Goal: Use online tool/utility: Utilize a website feature to perform a specific function

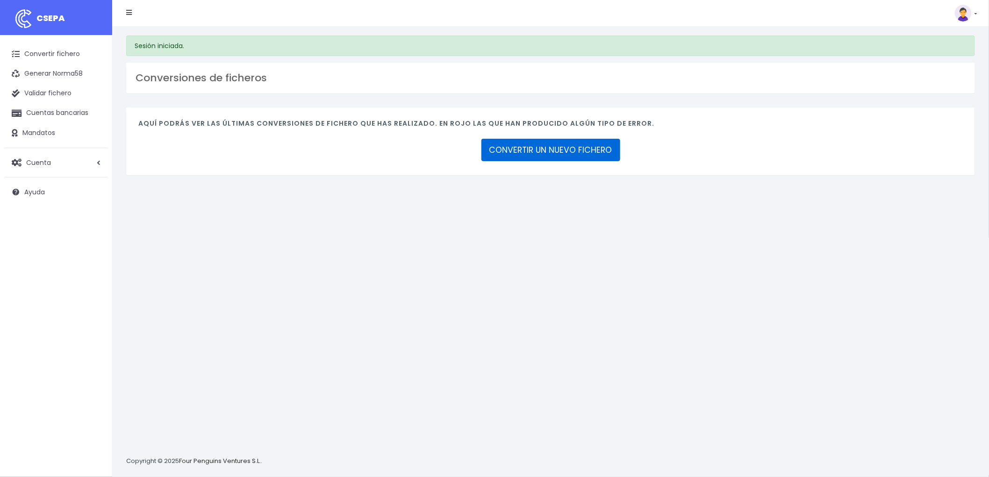
click at [564, 146] on link "CONVERTIR UN NUEVO FICHERO" at bounding box center [550, 150] width 139 height 22
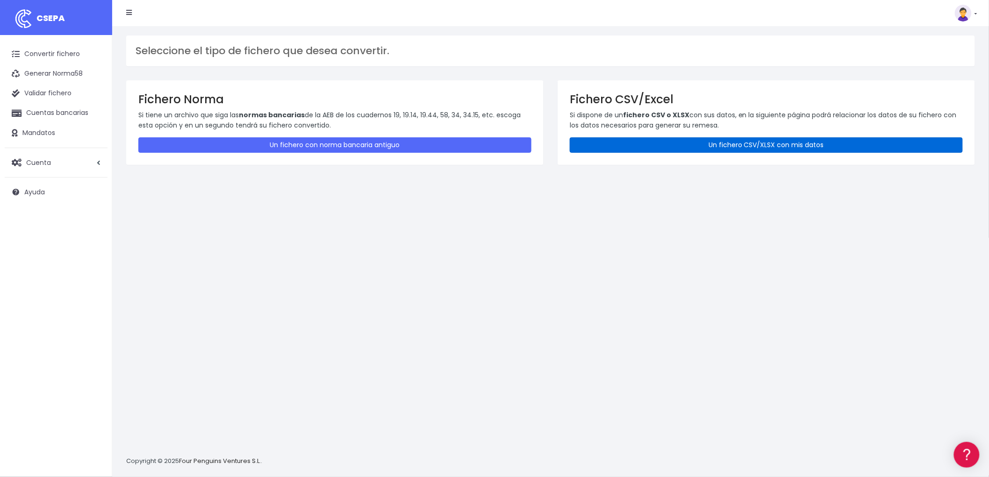
click at [725, 141] on link "Un fichero CSV/XLSX con mis datos" at bounding box center [766, 144] width 393 height 15
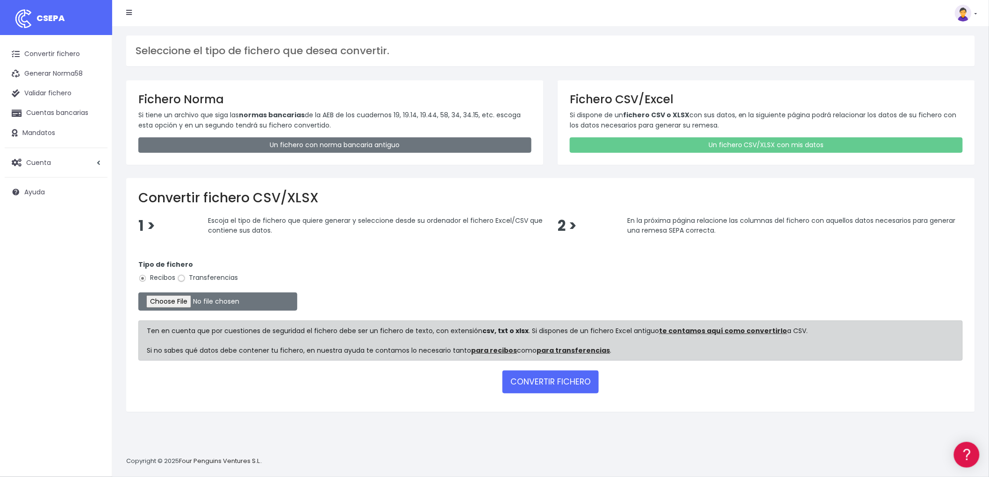
click at [181, 280] on input "Transferencias" at bounding box center [181, 278] width 8 height 8
radio input "true"
click at [171, 302] on input "file" at bounding box center [217, 302] width 159 height 18
type input "C:\fakepath\remesa trf bya.csv"
click at [554, 379] on button "CONVERTIR FICHERO" at bounding box center [551, 382] width 96 height 22
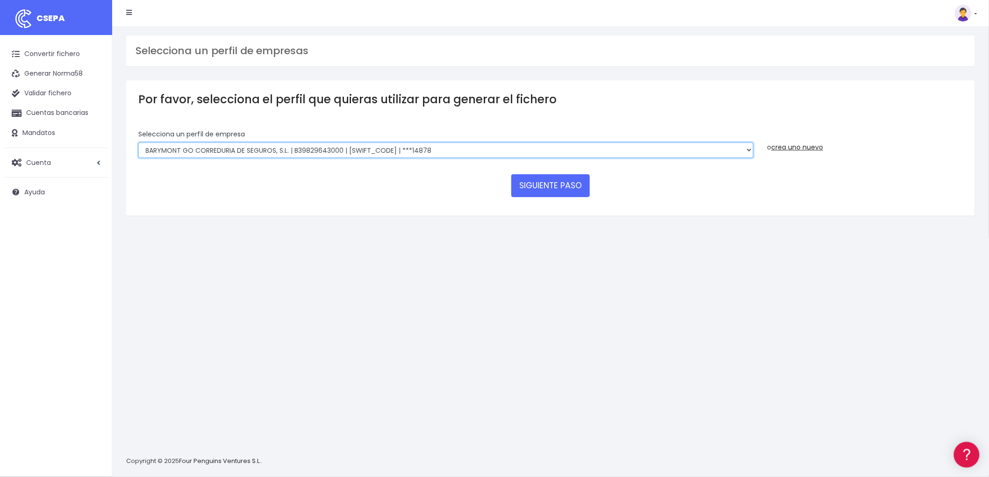
click at [748, 148] on select "BARYMONT GO CORREDURIA DE SEGUROS, S.L. | B39829643000 | BSABESBBXXX | ***14878…" at bounding box center [445, 151] width 615 height 16
select select "1549"
click at [138, 143] on select "BARYMONT GO CORREDURIA DE SEGUROS, S.L. | B39829643000 | BSABESBBXXX | ***14878…" at bounding box center [445, 151] width 615 height 16
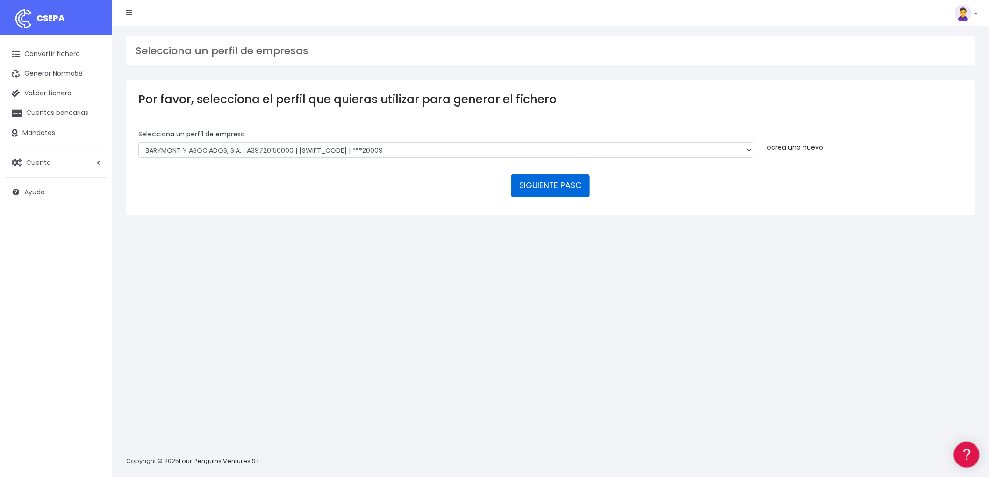
click at [569, 186] on button "SIGUIENTE PASO" at bounding box center [550, 185] width 79 height 22
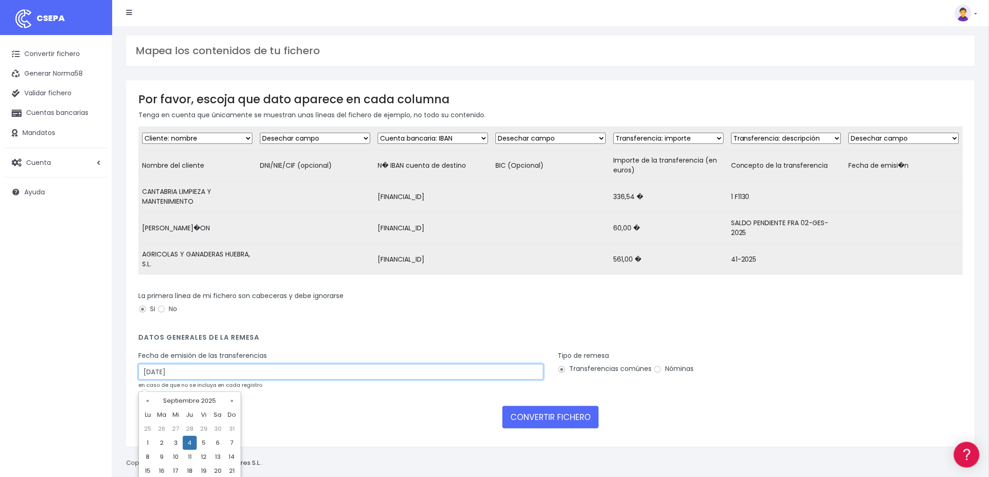
click at [222, 380] on input "04/09/2025" at bounding box center [340, 372] width 405 height 16
click at [162, 443] on td "2" at bounding box center [162, 443] width 14 height 14
type input "02/09/2025"
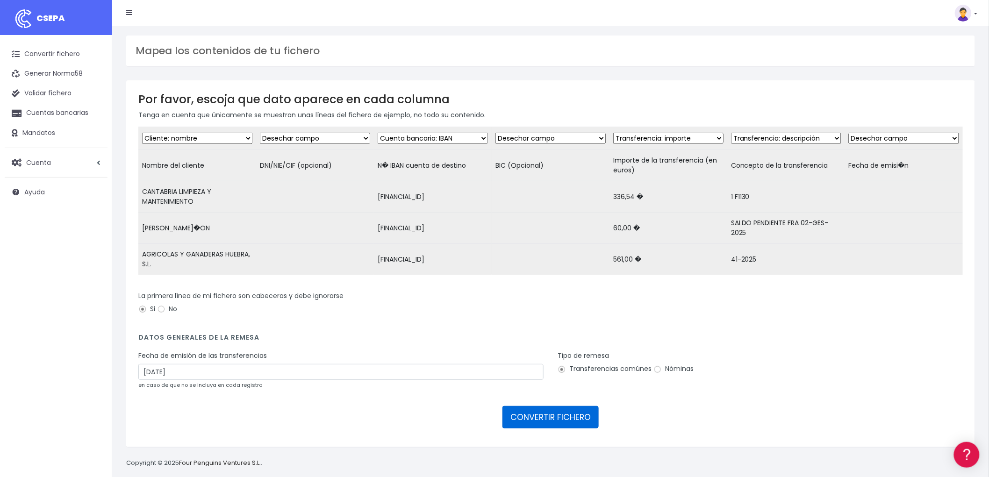
click at [550, 417] on button "CONVERTIR FICHERO" at bounding box center [551, 417] width 96 height 22
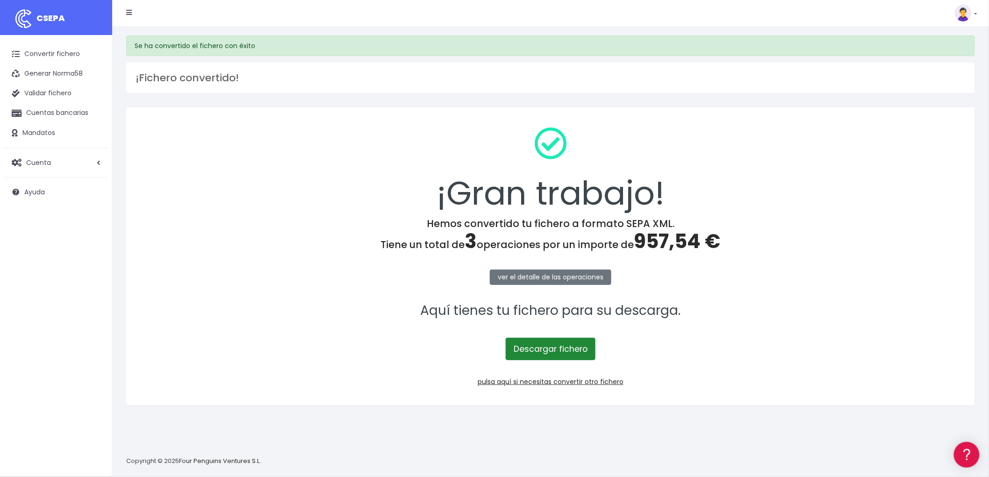
click at [553, 348] on link "Descargar fichero" at bounding box center [551, 349] width 90 height 22
click at [553, 379] on link "pulsa aquí si necesitas convertir otro fichero" at bounding box center [551, 381] width 146 height 9
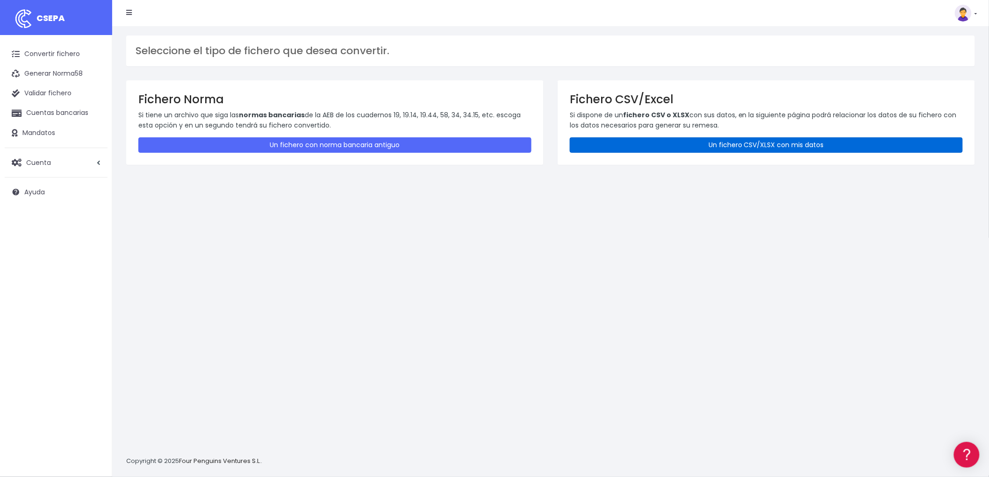
click at [714, 140] on link "Un fichero CSV/XLSX con mis datos" at bounding box center [766, 144] width 393 height 15
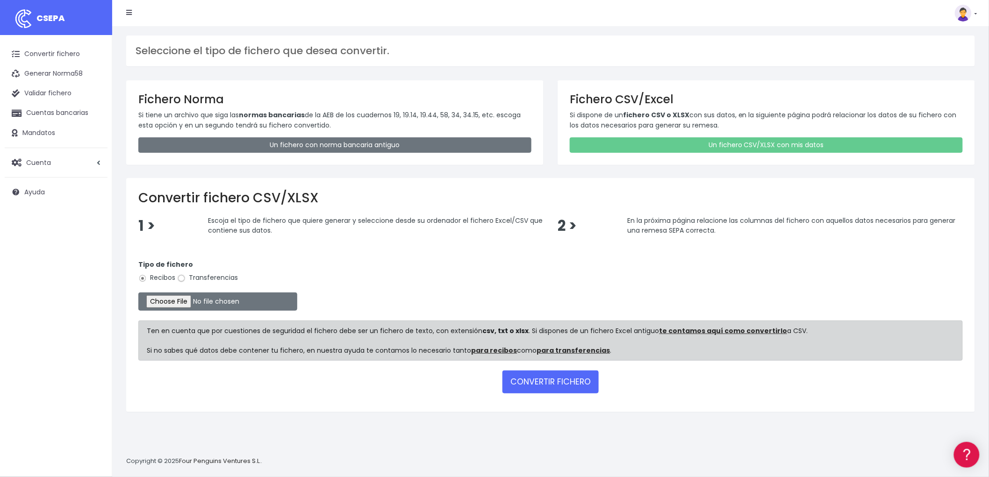
click at [181, 276] on input "Transferencias" at bounding box center [181, 278] width 8 height 8
radio input "true"
click at [174, 301] on input "file" at bounding box center [217, 302] width 159 height 18
type input "C:\fakepath\remesa trf adv.csv"
click at [547, 376] on button "CONVERTIR FICHERO" at bounding box center [551, 382] width 96 height 22
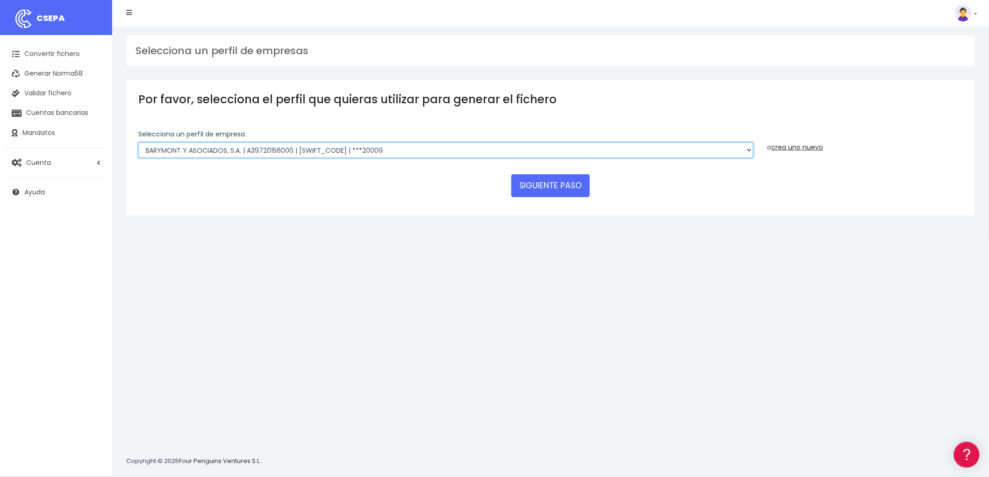
click at [745, 147] on select "BARYMONT GO CORREDURIA DE SEGUROS, S.L. | B39829643000 | [SWIFT_CODE] | ***1487…" at bounding box center [445, 151] width 615 height 16
select select "1544"
click at [138, 143] on select "BARYMONT GO CORREDURIA DE SEGUROS, S.L. | B39829643000 | [SWIFT_CODE] | ***1487…" at bounding box center [445, 151] width 615 height 16
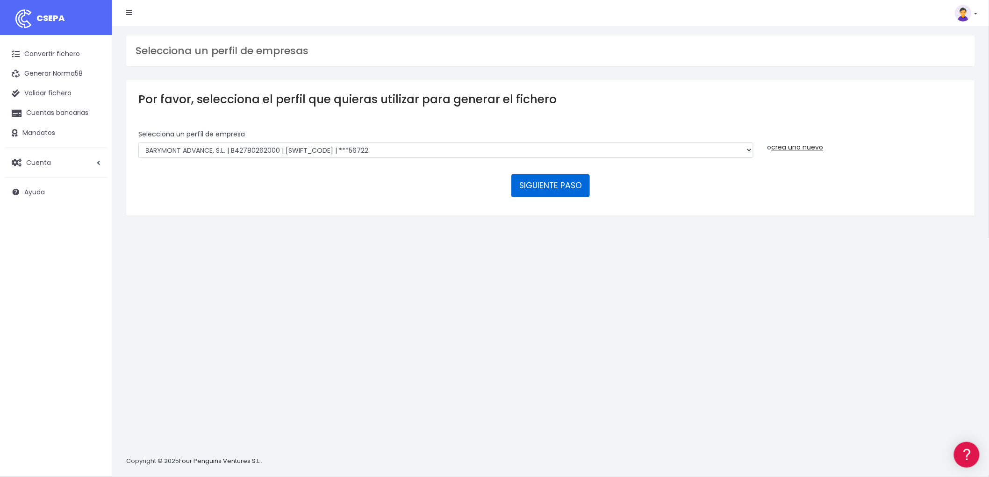
click at [554, 182] on button "SIGUIENTE PASO" at bounding box center [550, 185] width 79 height 22
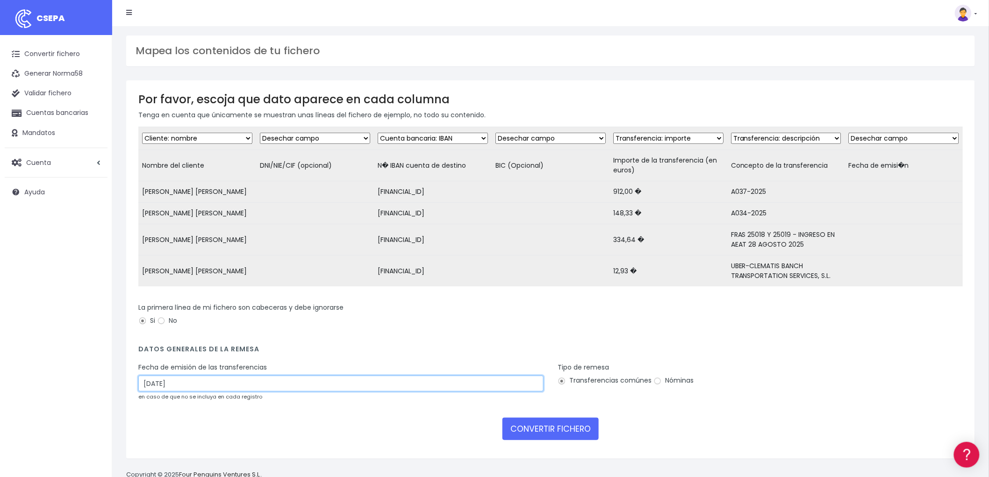
click at [217, 389] on input "04/09/2025" at bounding box center [340, 384] width 405 height 16
click at [159, 451] on td "2" at bounding box center [162, 455] width 14 height 14
type input "02/09/2025"
click at [548, 432] on button "CONVERTIR FICHERO" at bounding box center [551, 429] width 96 height 22
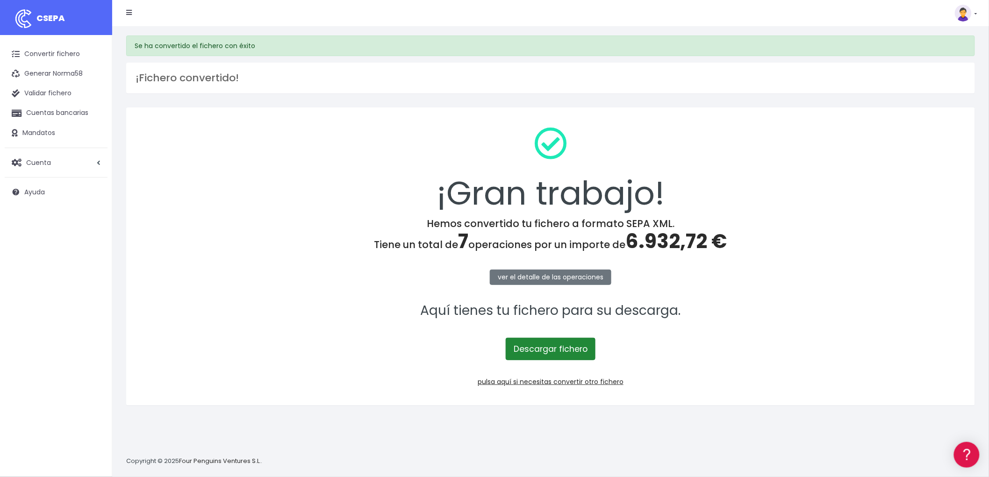
click at [570, 357] on link "Descargar fichero" at bounding box center [551, 349] width 90 height 22
